Goal: Check status: Check status

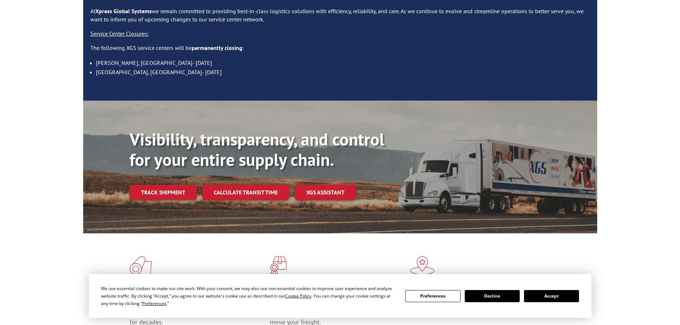
scroll to position [143, 0]
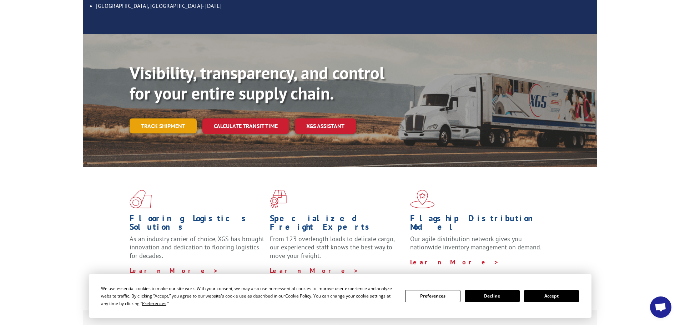
click at [187, 119] on link "Track shipment" at bounding box center [163, 126] width 67 height 15
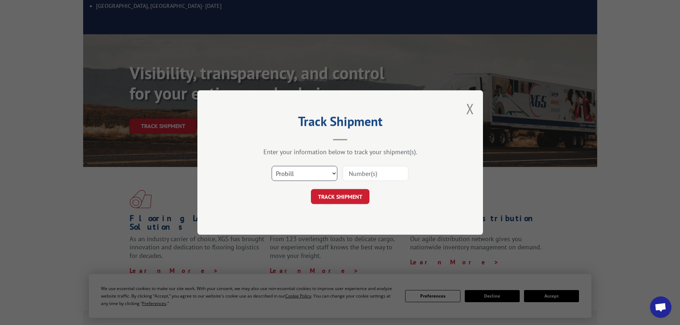
click at [317, 167] on select "Select category... Probill BOL PO" at bounding box center [305, 173] width 66 height 15
select select "bol"
click at [272, 166] on select "Select category... Probill BOL PO" at bounding box center [305, 173] width 66 height 15
click at [380, 170] on input at bounding box center [376, 173] width 66 height 15
paste input "438387"
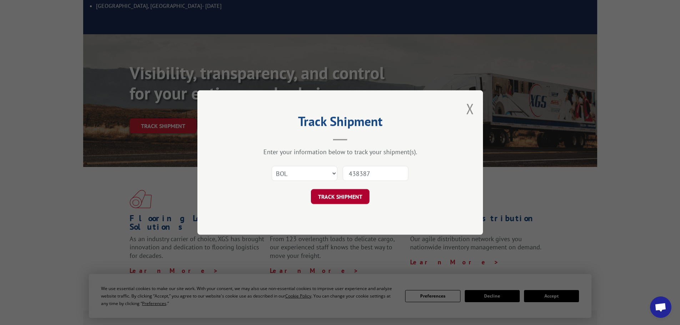
type input "438387"
click at [349, 200] on button "TRACK SHIPMENT" at bounding box center [340, 196] width 59 height 15
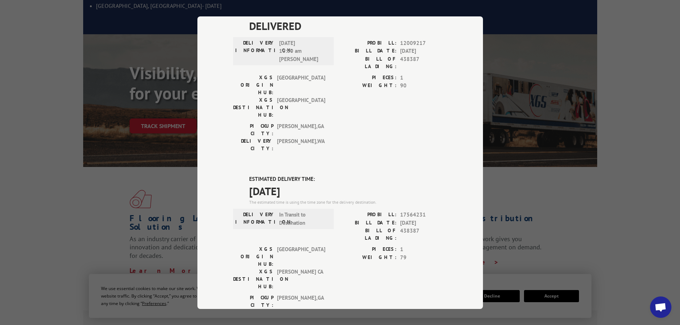
scroll to position [153, 0]
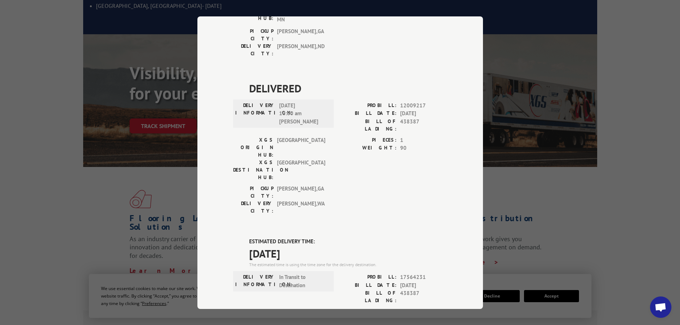
click at [577, 56] on div "Track Shipment DELIVERED DELIVERY INFORMATION: PROBILL: 10555910 BILL DATE: [DA…" at bounding box center [340, 162] width 680 height 325
